Goal: Information Seeking & Learning: Learn about a topic

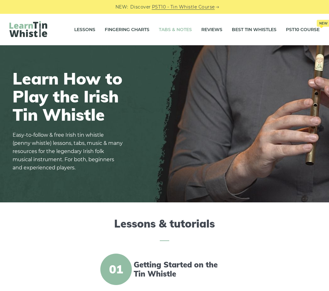
click at [185, 31] on link "Tabs & Notes" at bounding box center [175, 30] width 33 height 16
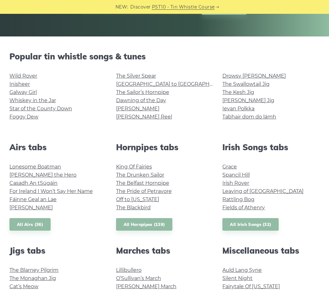
scroll to position [160, 0]
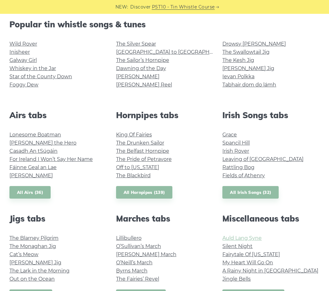
click at [243, 238] on link "Auld Lang Syne" at bounding box center [241, 238] width 39 height 6
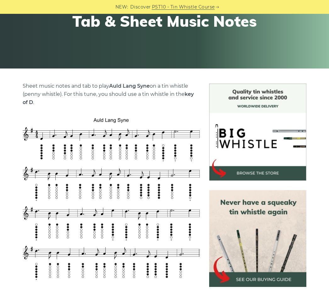
scroll to position [128, 0]
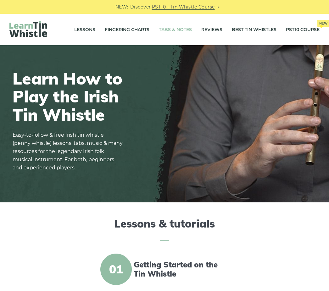
click at [175, 29] on link "Tabs & Notes" at bounding box center [175, 30] width 33 height 16
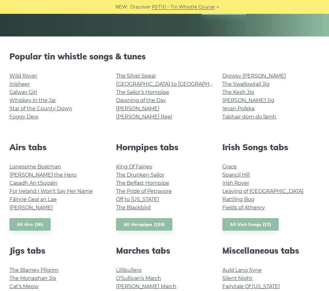
scroll to position [160, 0]
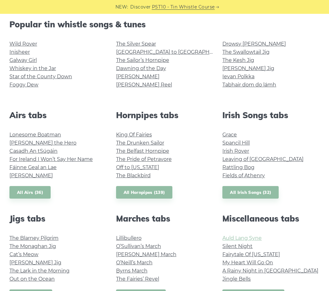
click at [257, 241] on link "Auld Lang Syne" at bounding box center [241, 238] width 39 height 6
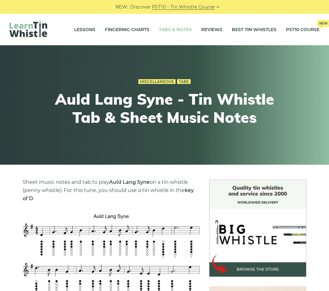
click at [181, 33] on link "Tabs & Notes" at bounding box center [175, 30] width 33 height 16
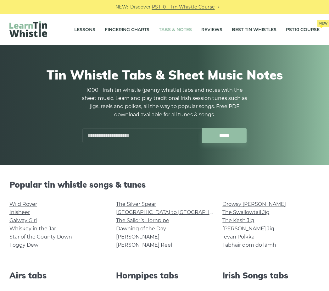
scroll to position [32, 0]
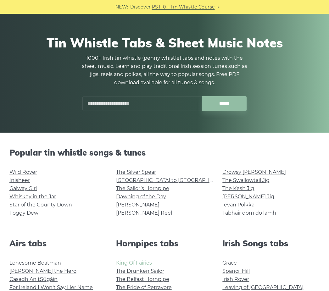
click at [137, 264] on link "King Of Fairies" at bounding box center [134, 263] width 36 height 6
click at [121, 103] on input "text" at bounding box center [141, 103] width 119 height 15
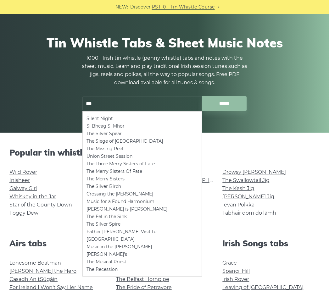
click at [96, 127] on li "Si­ Bheag Si­ Mhor" at bounding box center [141, 126] width 111 height 8
type input "**********"
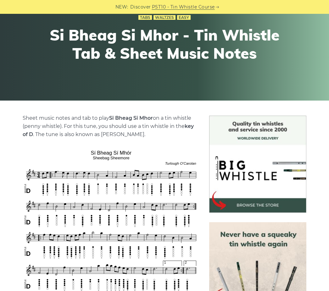
scroll to position [128, 0]
